Goal: Find specific page/section: Find specific page/section

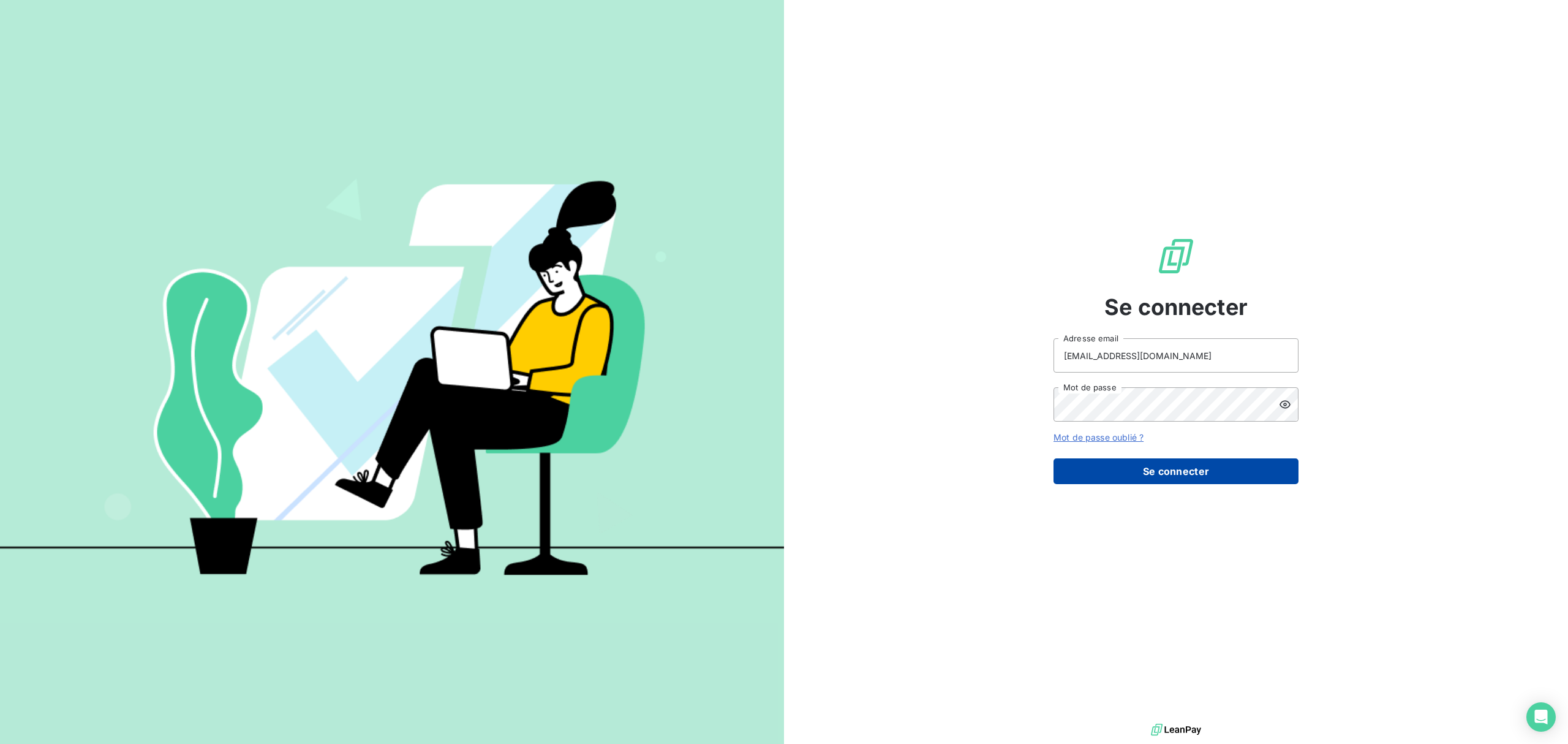
click at [1162, 465] on button "Se connecter" at bounding box center [1176, 471] width 245 height 25
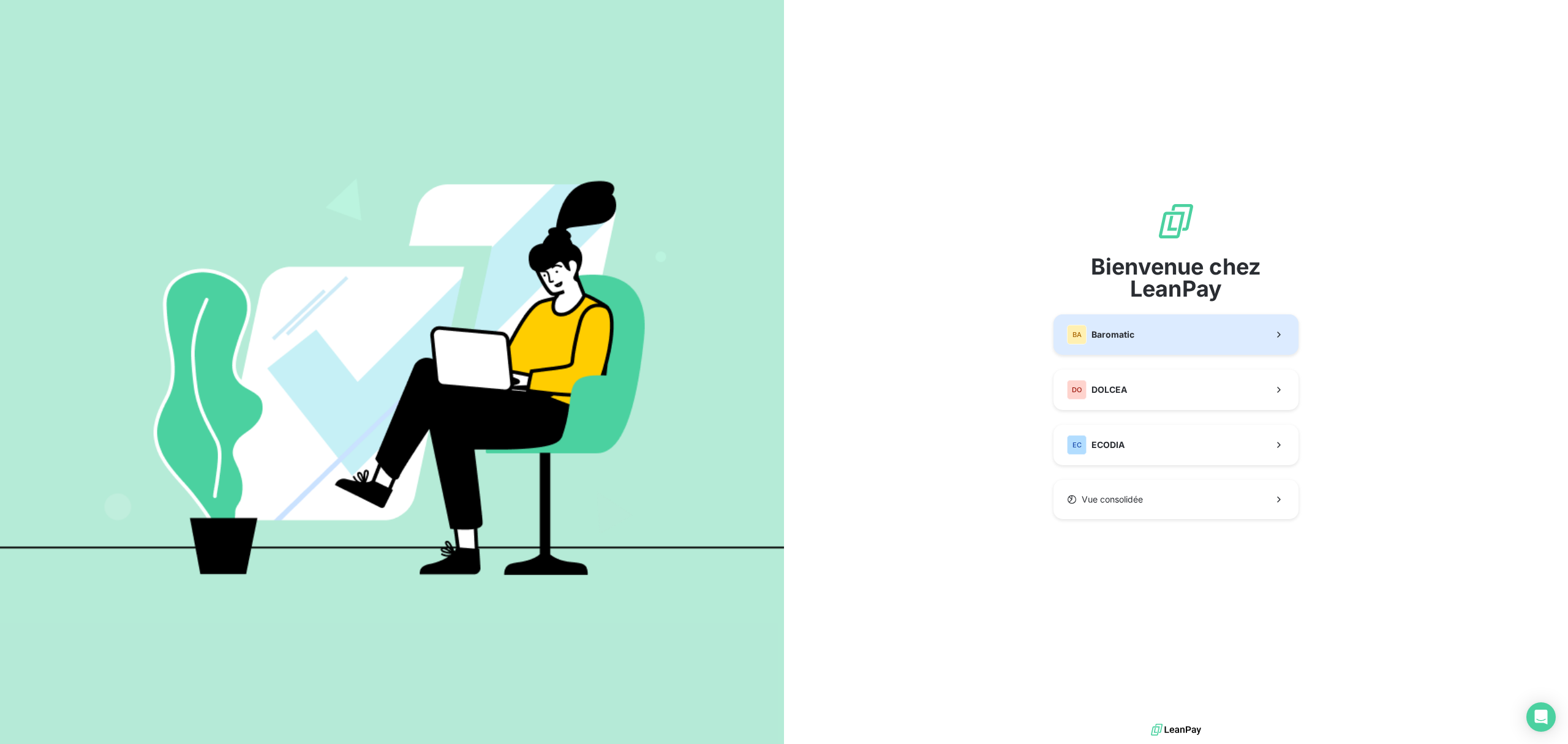
click at [1154, 318] on button "BA Baromatic" at bounding box center [1176, 334] width 245 height 40
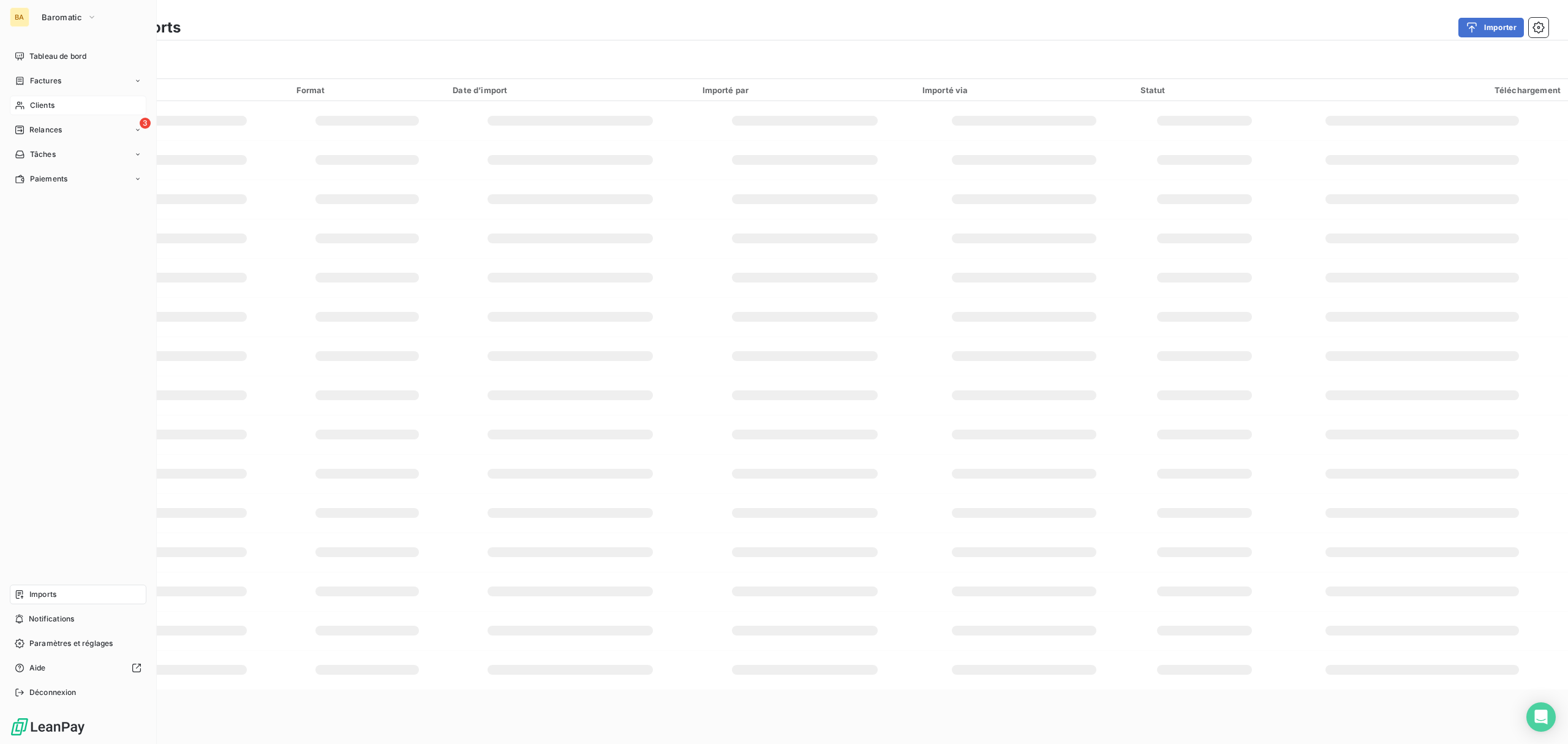
click at [45, 102] on span "Clients" at bounding box center [42, 106] width 24 height 11
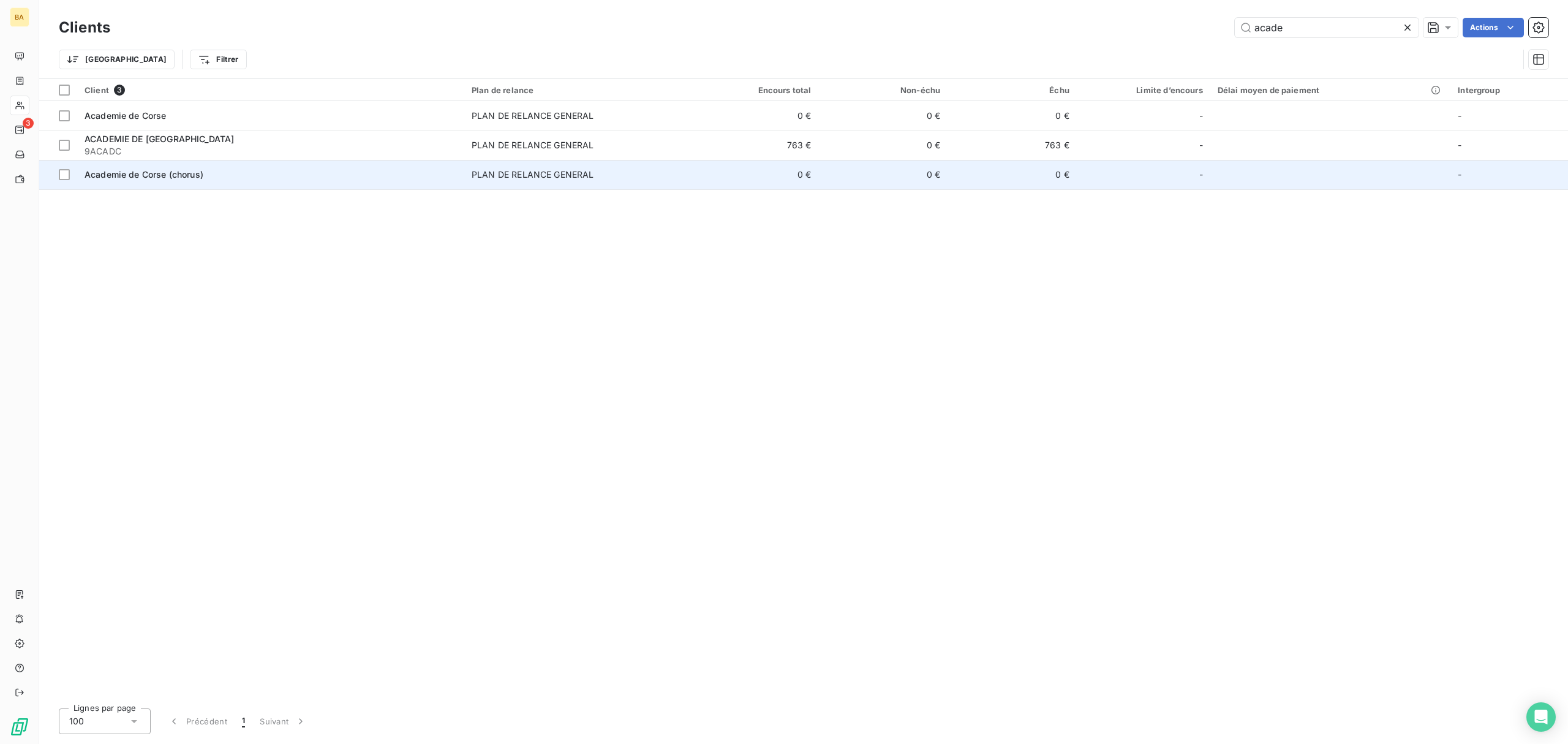
type input "acade"
click at [710, 160] on td "0 €" at bounding box center [754, 174] width 129 height 29
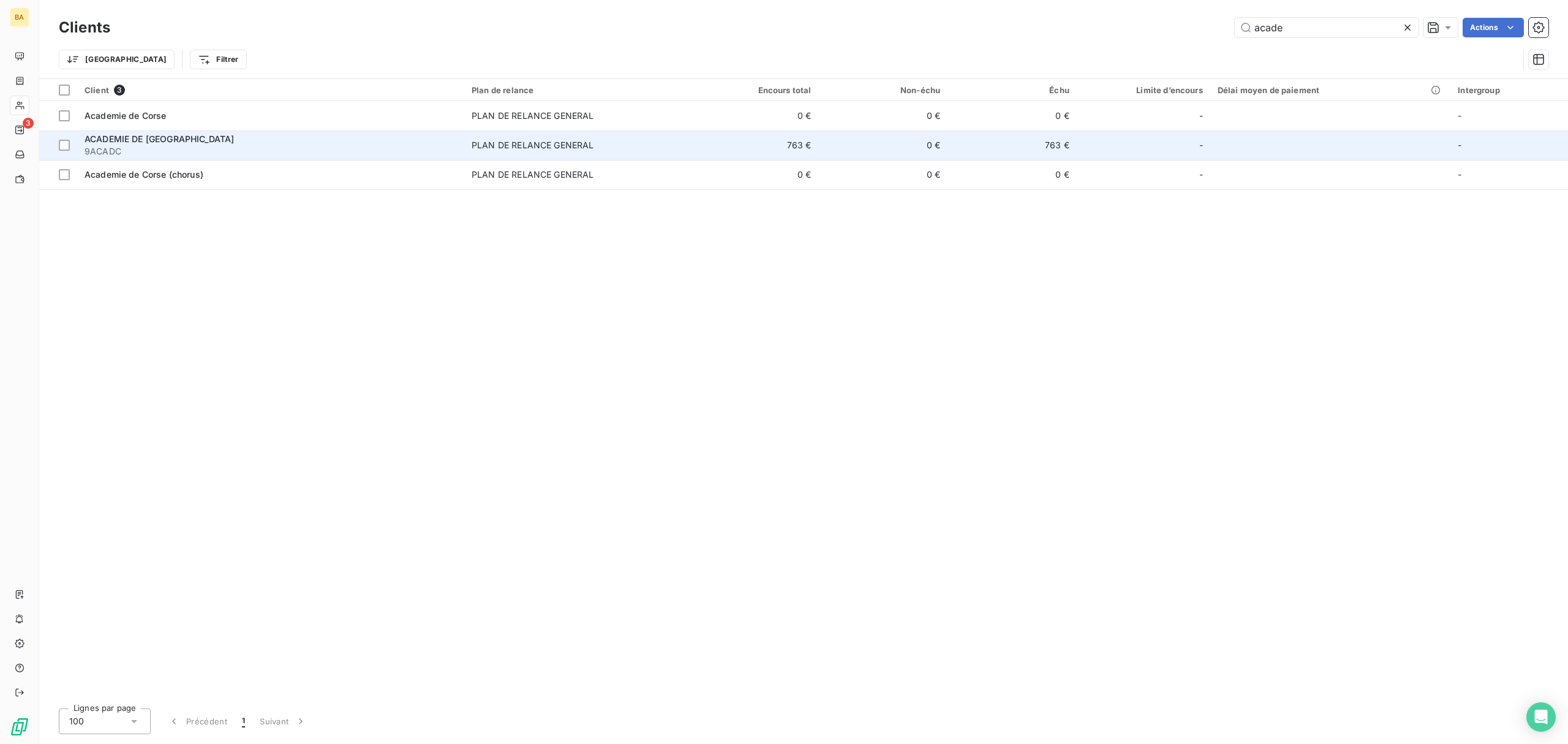
click at [375, 138] on div "ACADEMIE DE [GEOGRAPHIC_DATA]" at bounding box center [270, 139] width 372 height 12
